Goal: Task Accomplishment & Management: Use online tool/utility

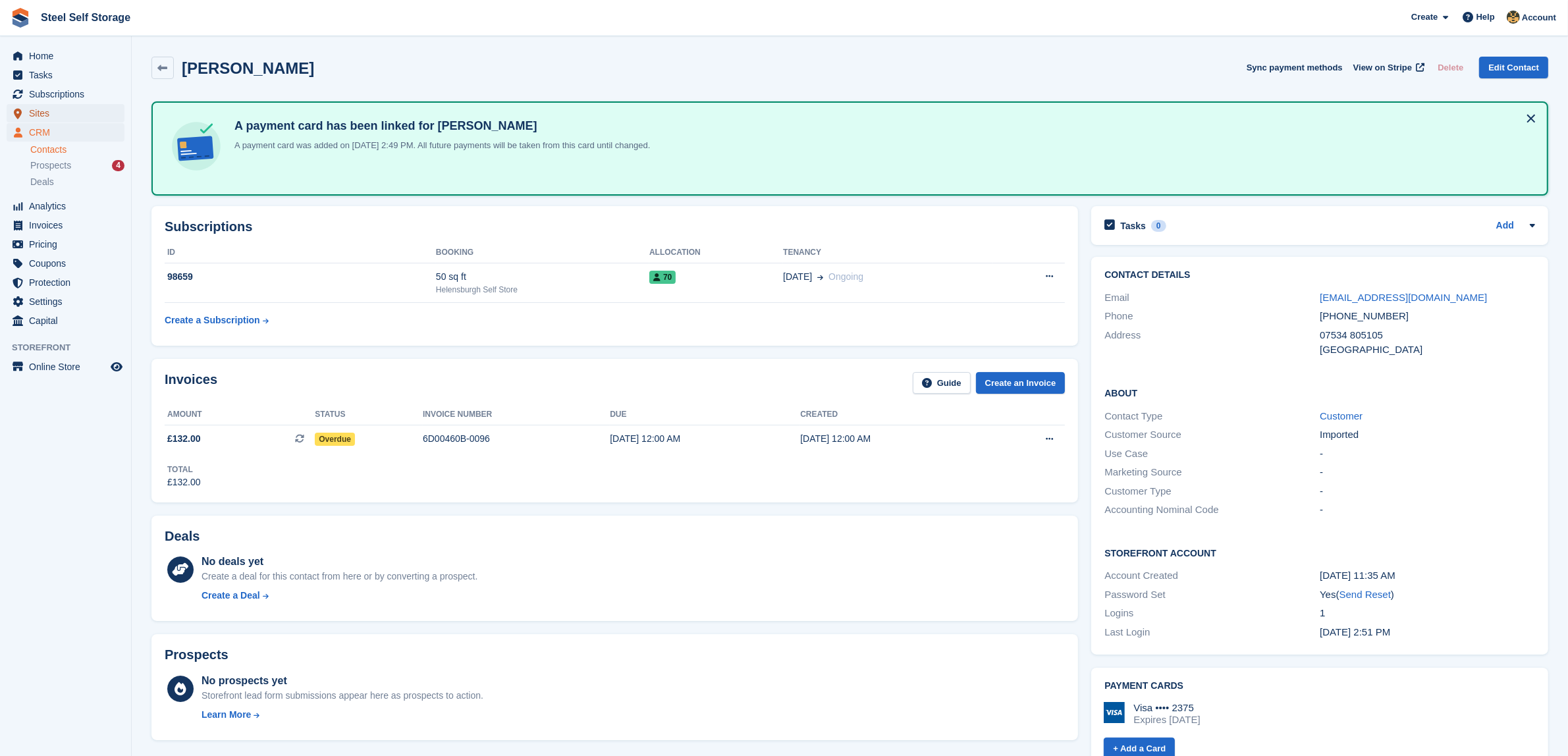
click at [90, 106] on span "Sites" at bounding box center [69, 113] width 79 height 18
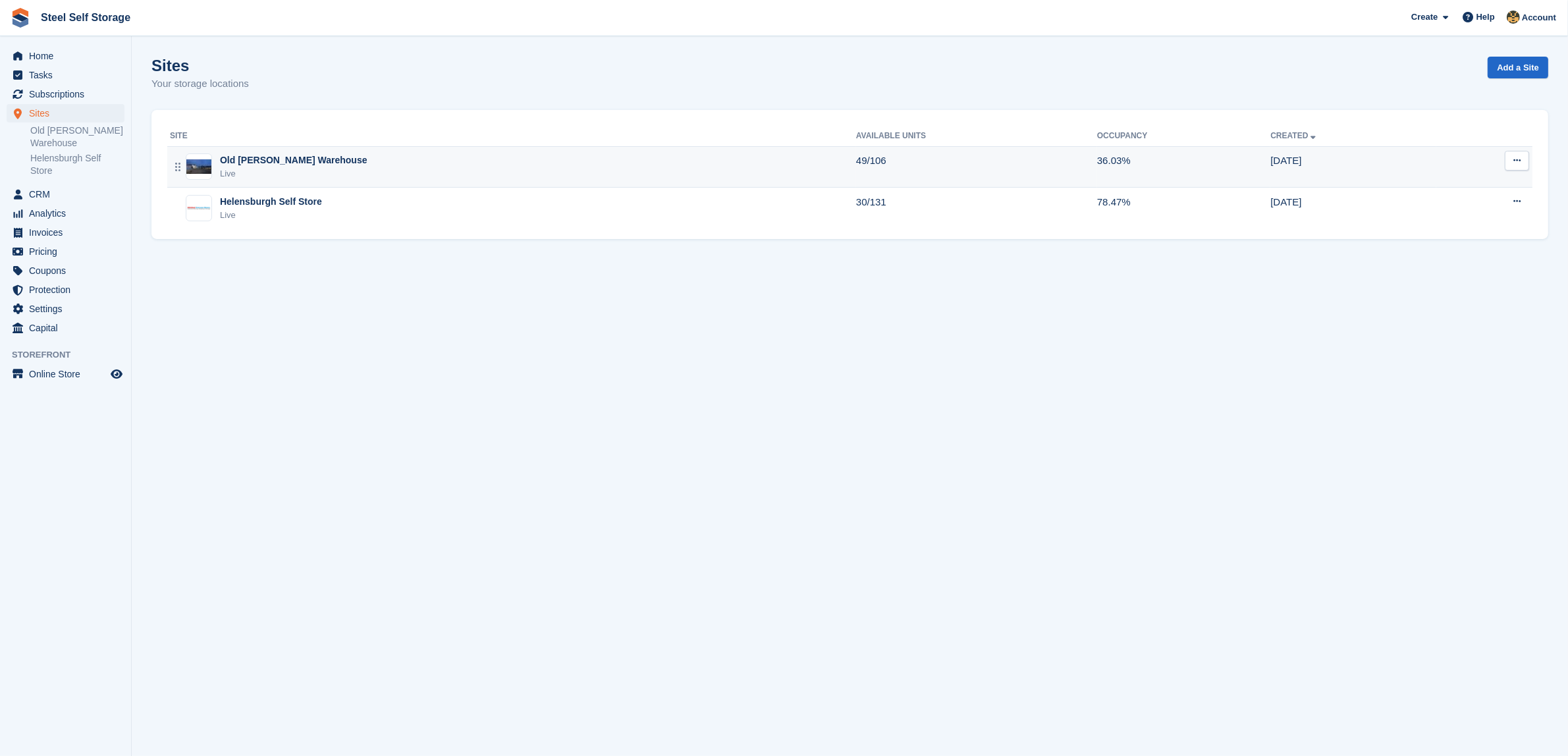
click at [287, 182] on td "Old [PERSON_NAME] Warehouse Live" at bounding box center [511, 166] width 688 height 42
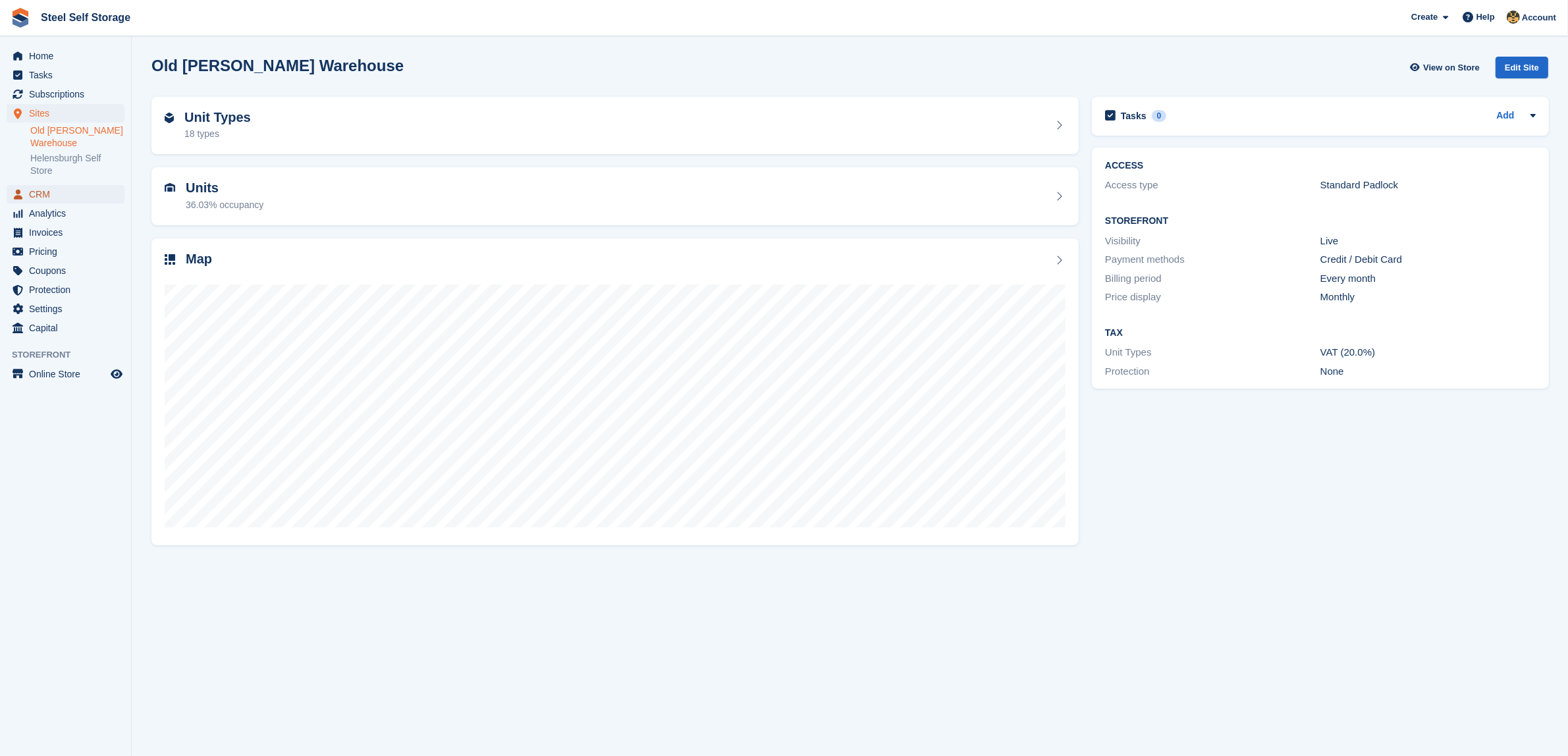
click at [58, 189] on span "CRM" at bounding box center [69, 194] width 79 height 18
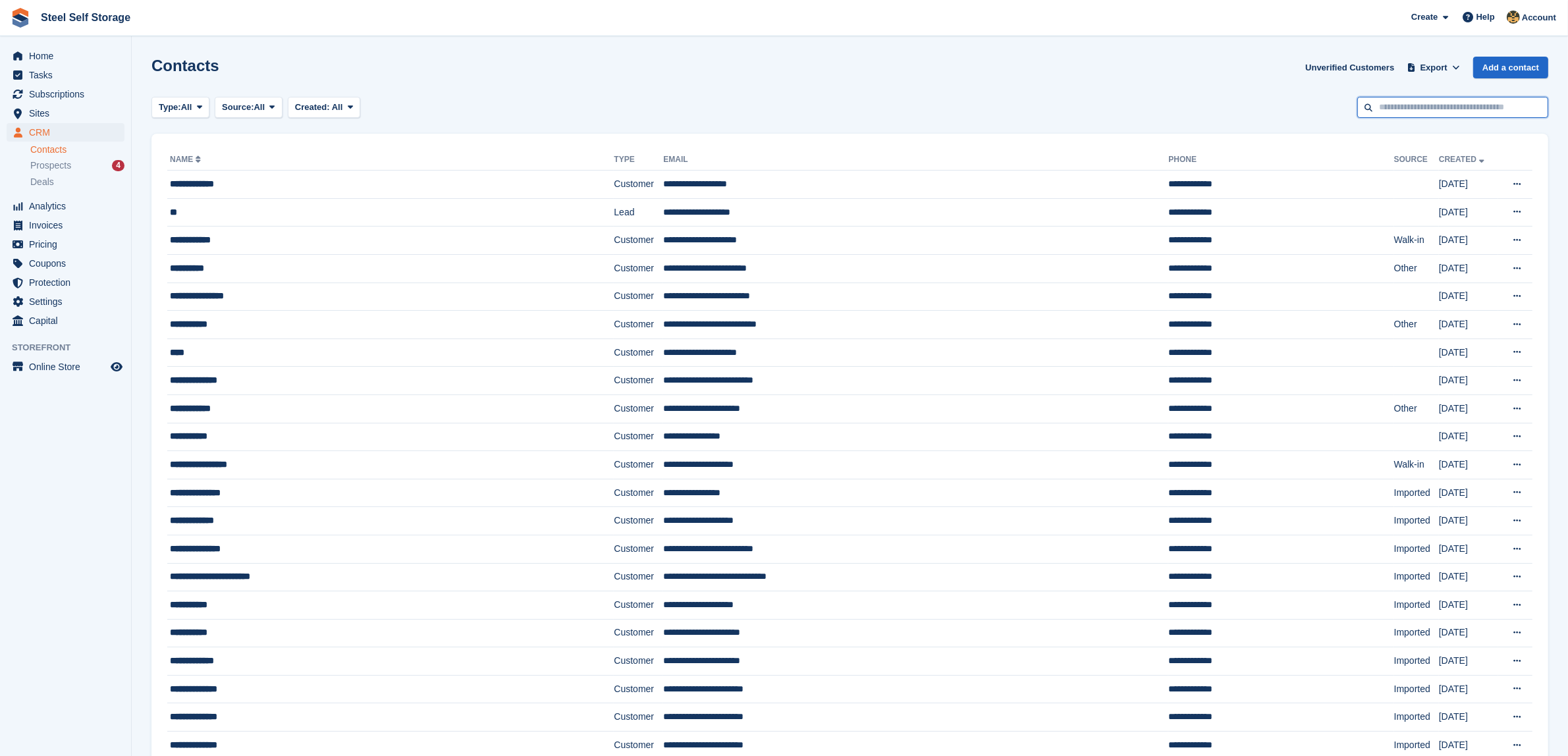
click at [1414, 113] on input "text" at bounding box center [1453, 107] width 191 height 22
type input "*****"
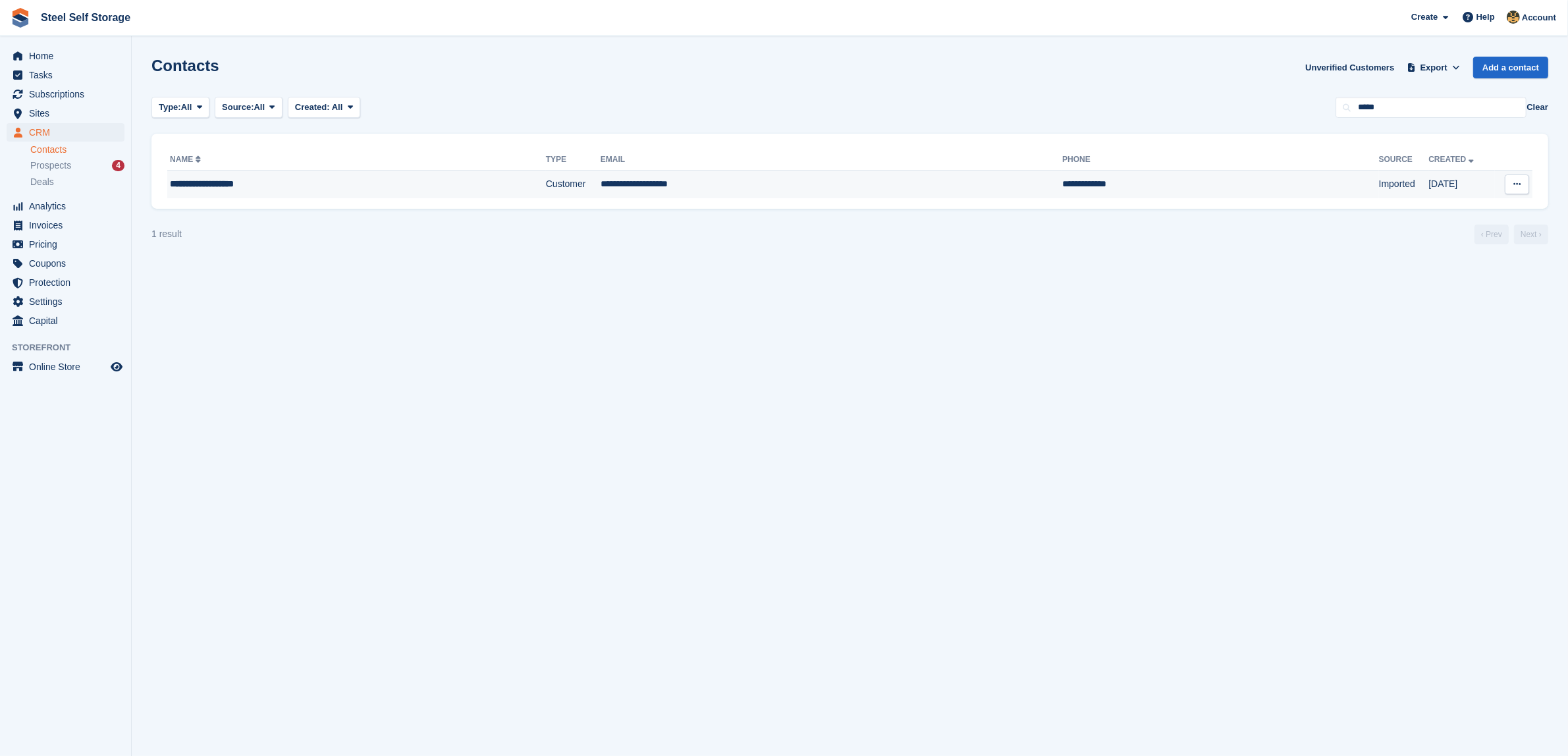
click at [1379, 192] on td "Imported" at bounding box center [1404, 184] width 50 height 28
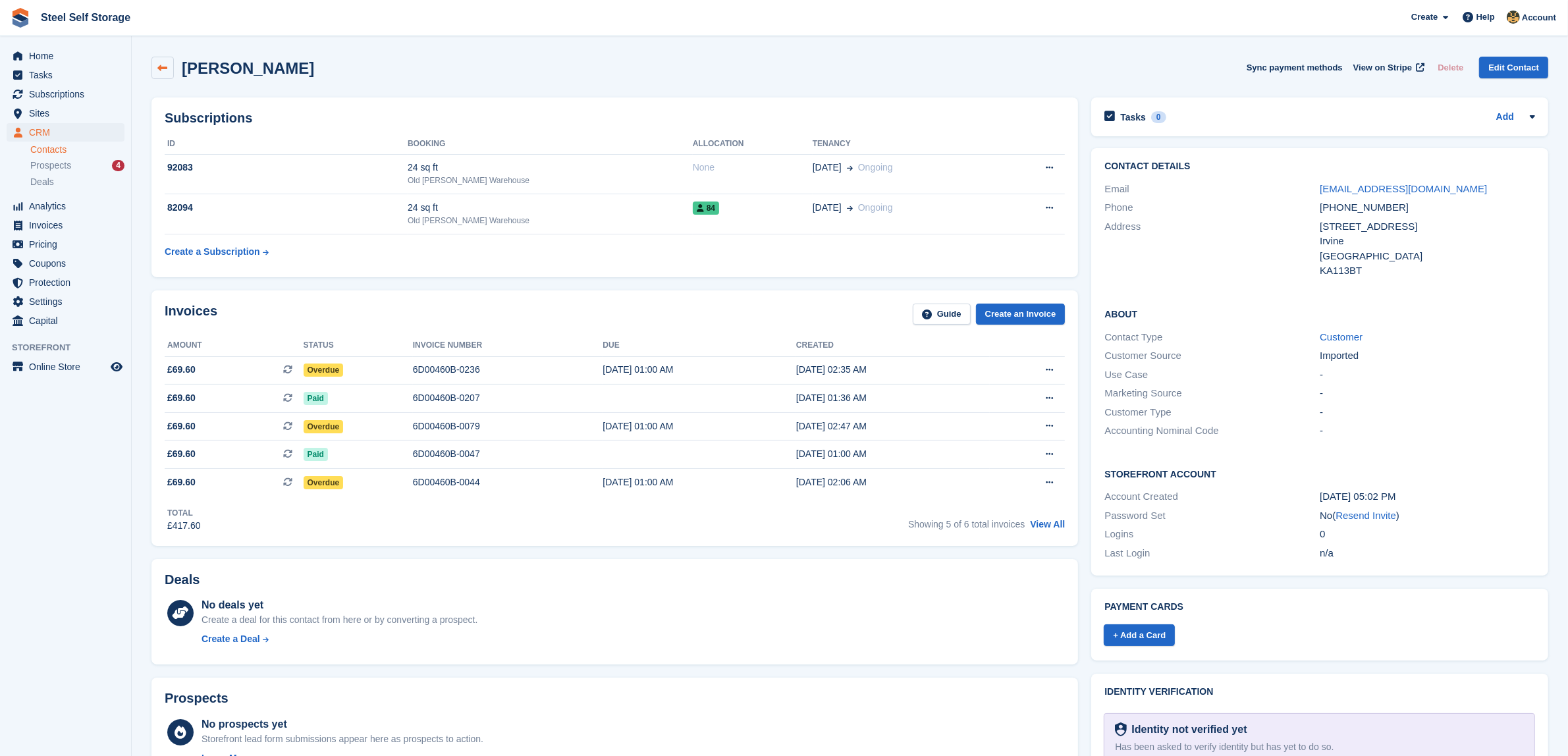
click at [163, 63] on icon at bounding box center [163, 68] width 10 height 10
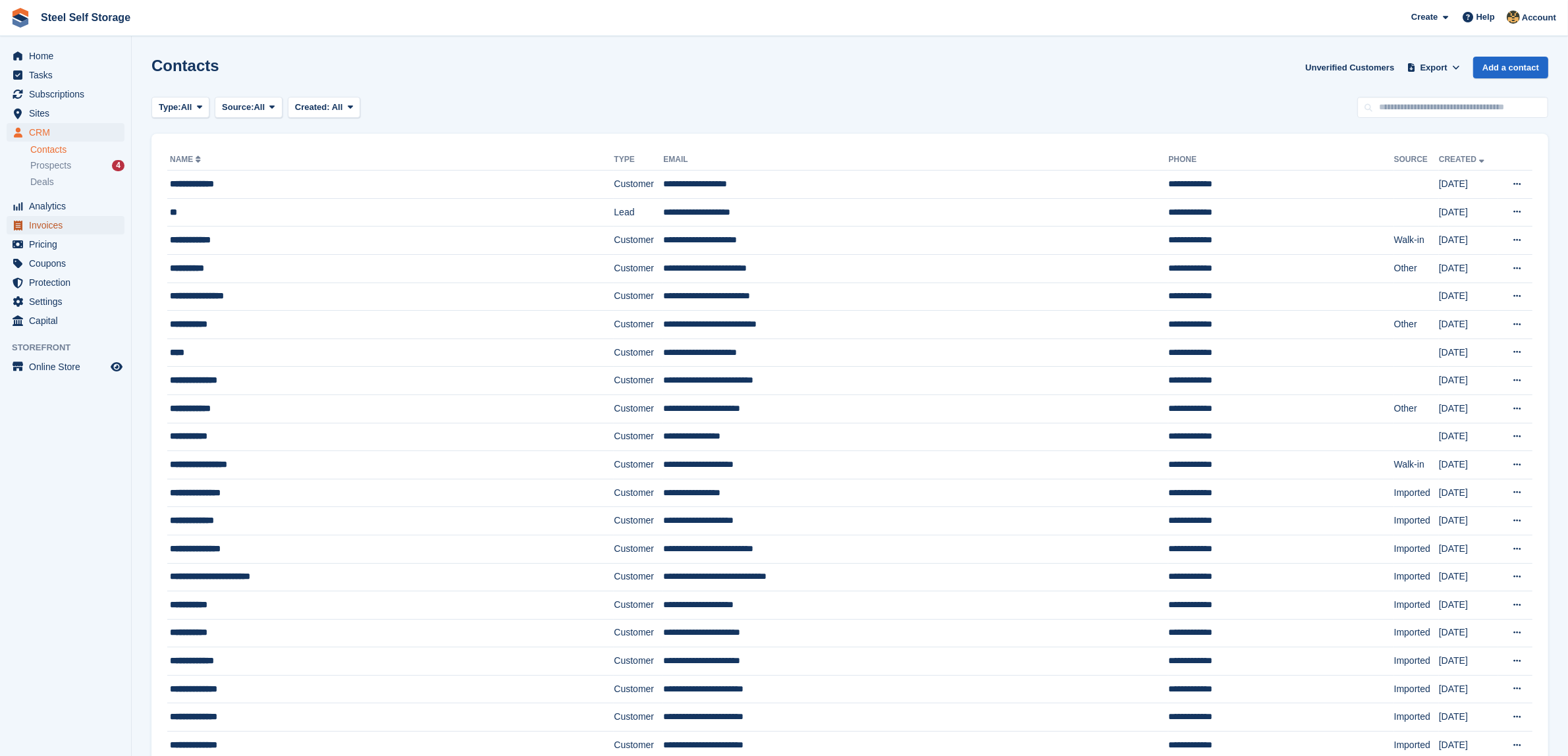
click at [70, 225] on span "Invoices" at bounding box center [69, 225] width 79 height 18
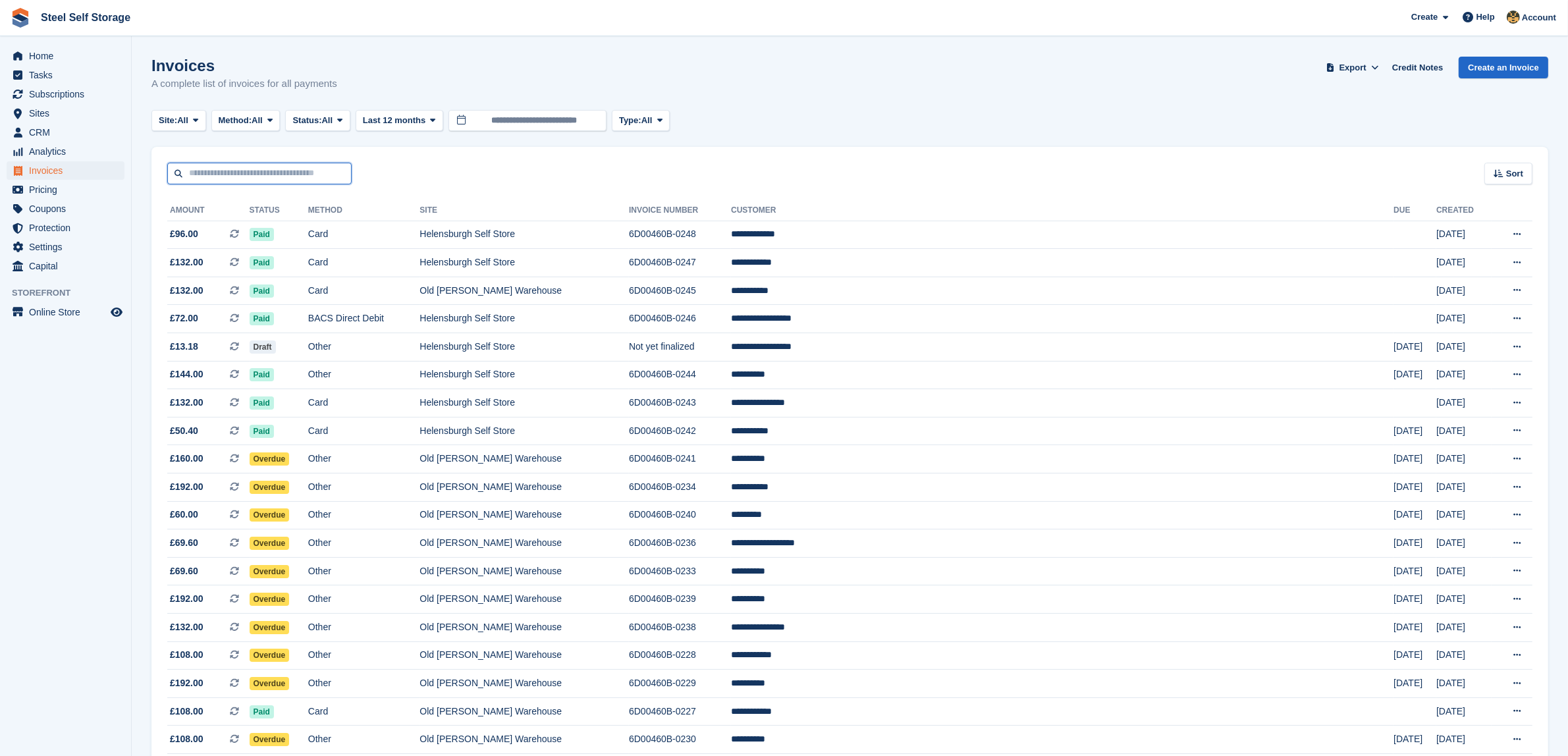
click at [266, 162] on input "text" at bounding box center [259, 173] width 184 height 22
type input "*****"
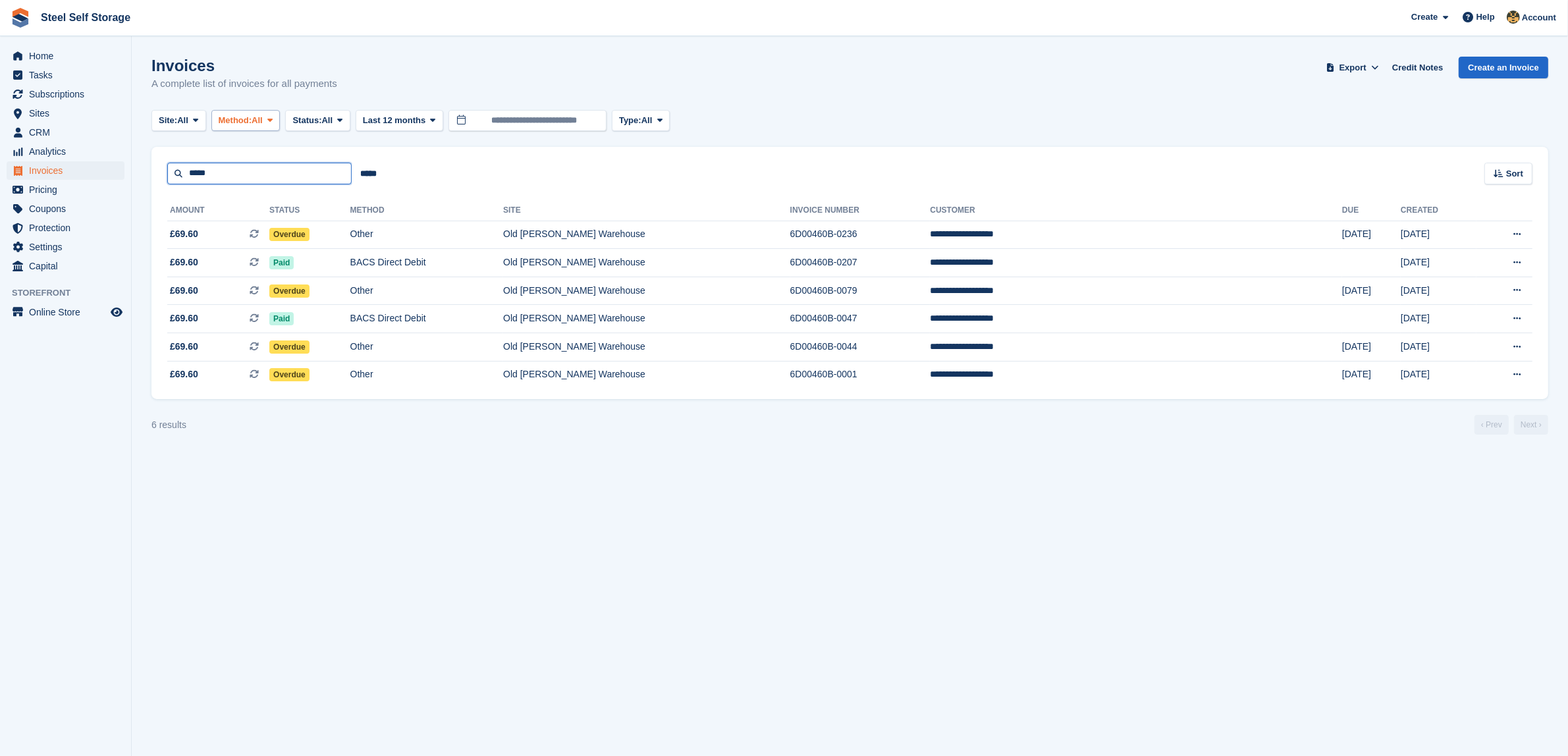
drag, startPoint x: 297, startPoint y: 178, endPoint x: 272, endPoint y: 113, distance: 69.6
click at [272, 113] on turbo-frame "Invoices A complete list of invoices for all payments Export Export Invoices Ex…" at bounding box center [850, 245] width 1397 height 378
drag, startPoint x: 272, startPoint y: 113, endPoint x: 314, endPoint y: 486, distance: 375.4
click at [314, 486] on section "Invoices A complete list of invoices for all payments Export Export Invoices Ex…" at bounding box center [850, 378] width 1437 height 756
click at [292, 497] on section "Invoices A complete list of invoices for all payments Export Export Invoices Ex…" at bounding box center [850, 378] width 1437 height 756
